Goal: Information Seeking & Learning: Learn about a topic

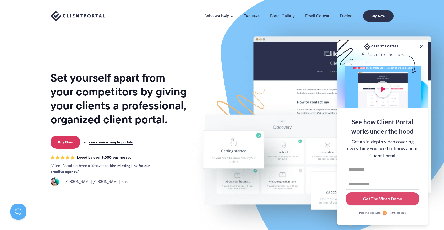
click at [349, 16] on link "Pricing" at bounding box center [346, 16] width 13 height 4
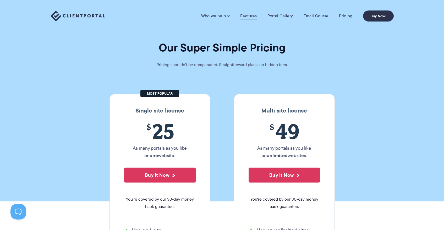
click at [250, 14] on link "Features" at bounding box center [248, 15] width 16 height 5
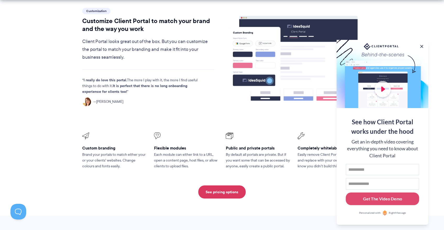
scroll to position [181, 0]
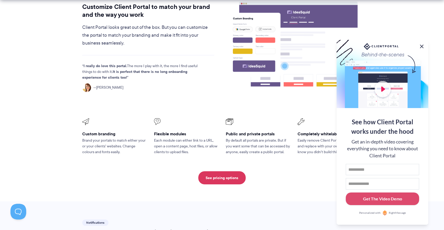
click at [423, 45] on button at bounding box center [421, 46] width 6 height 6
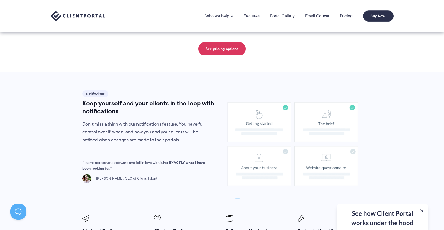
scroll to position [0, 0]
